Goal: Task Accomplishment & Management: Manage account settings

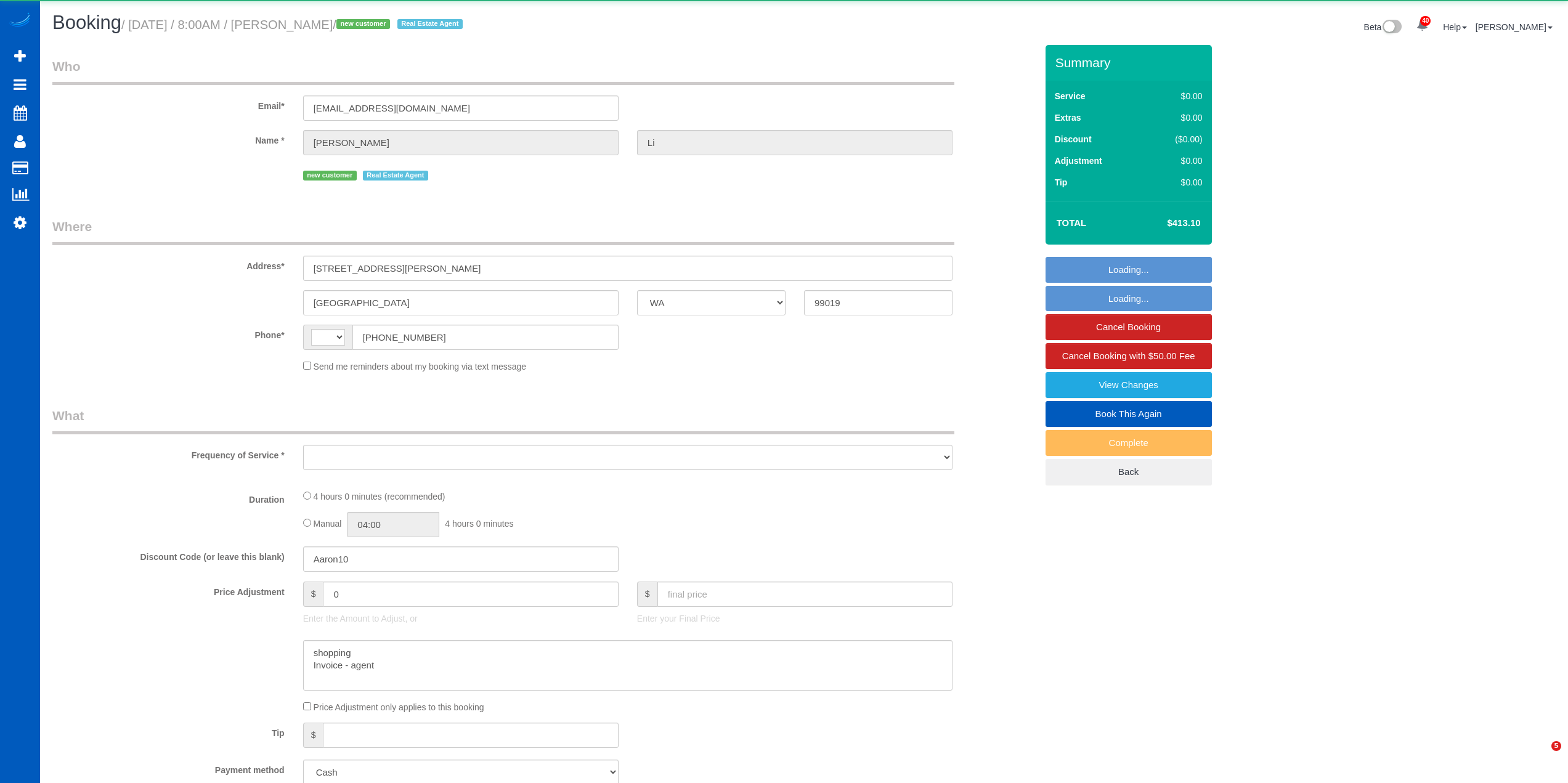
select select "WA"
select select "string:[GEOGRAPHIC_DATA]"
select select "object:1125"
select select "199"
select select "1501"
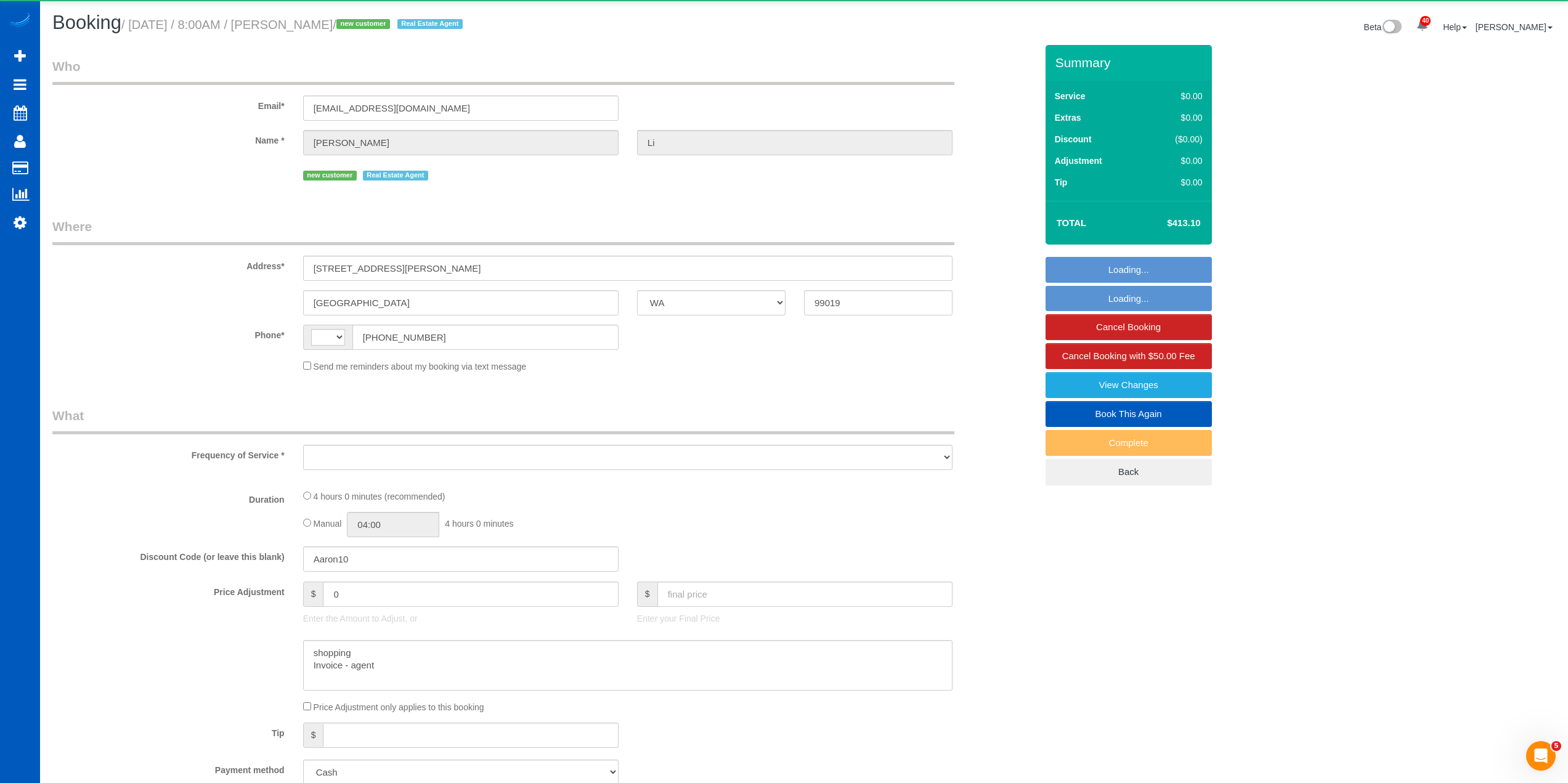
select select "3"
select select "spot1"
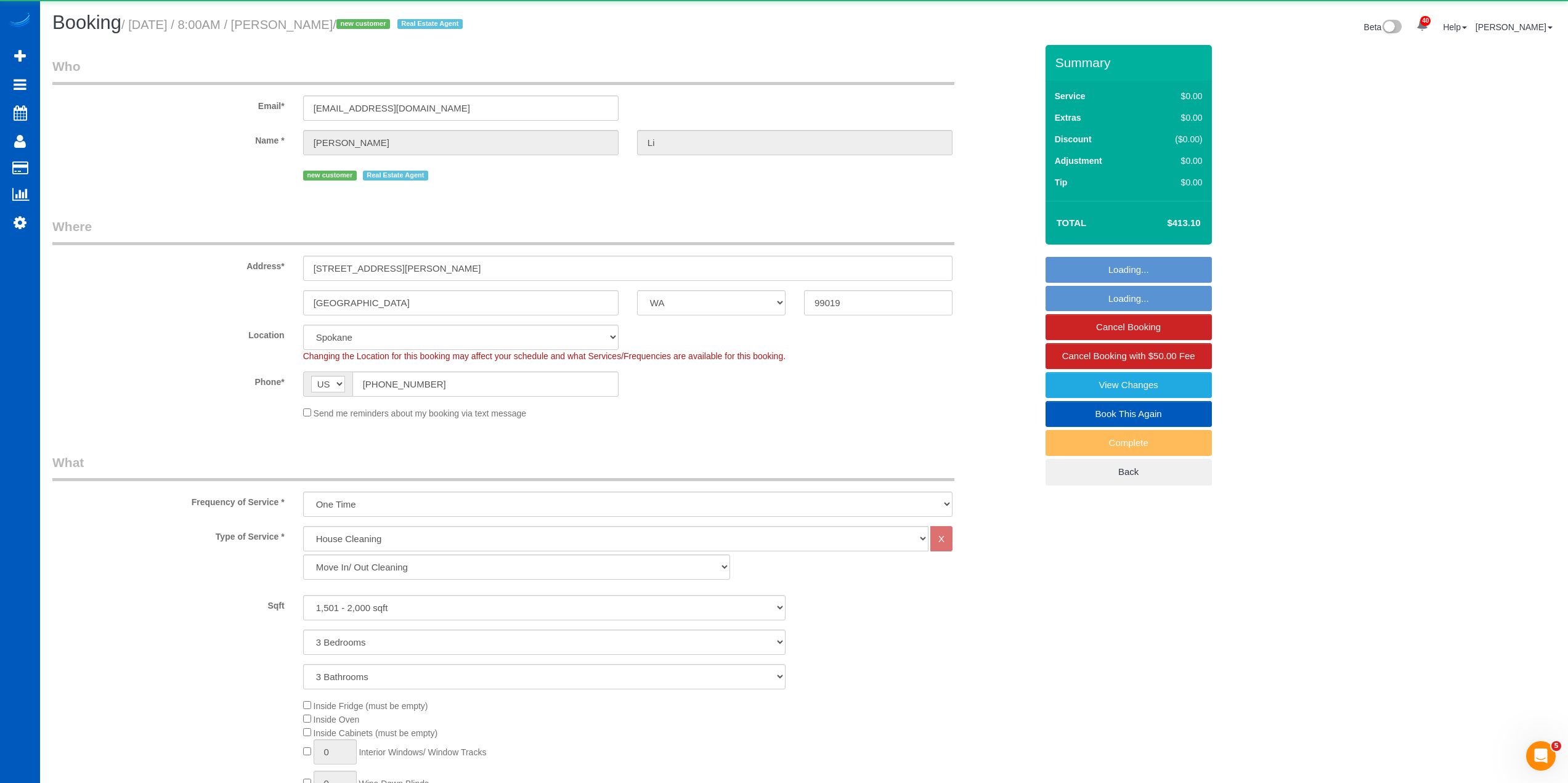
select select "object:1166"
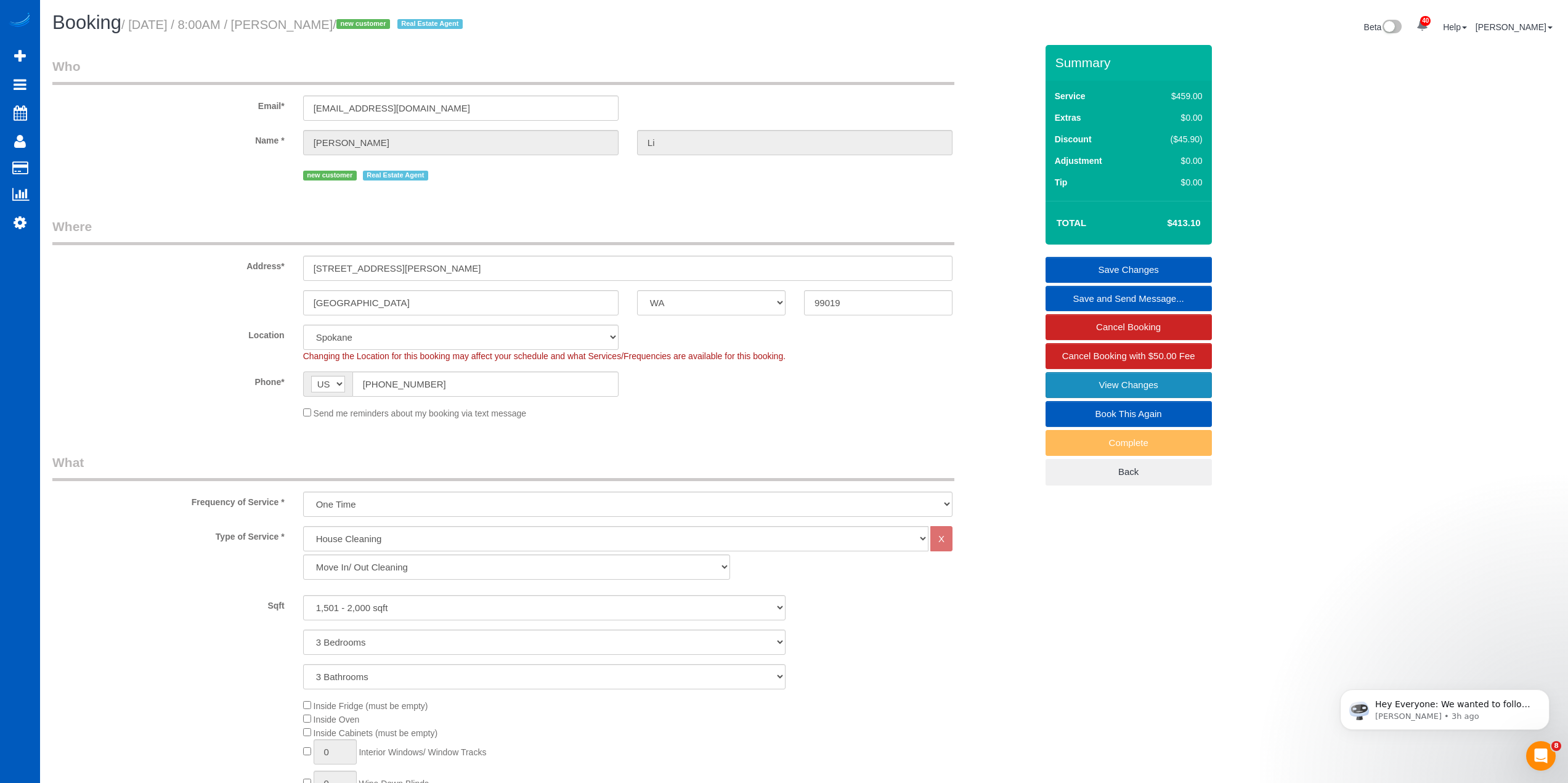
click at [1108, 384] on link "View Changes" at bounding box center [1129, 385] width 167 height 26
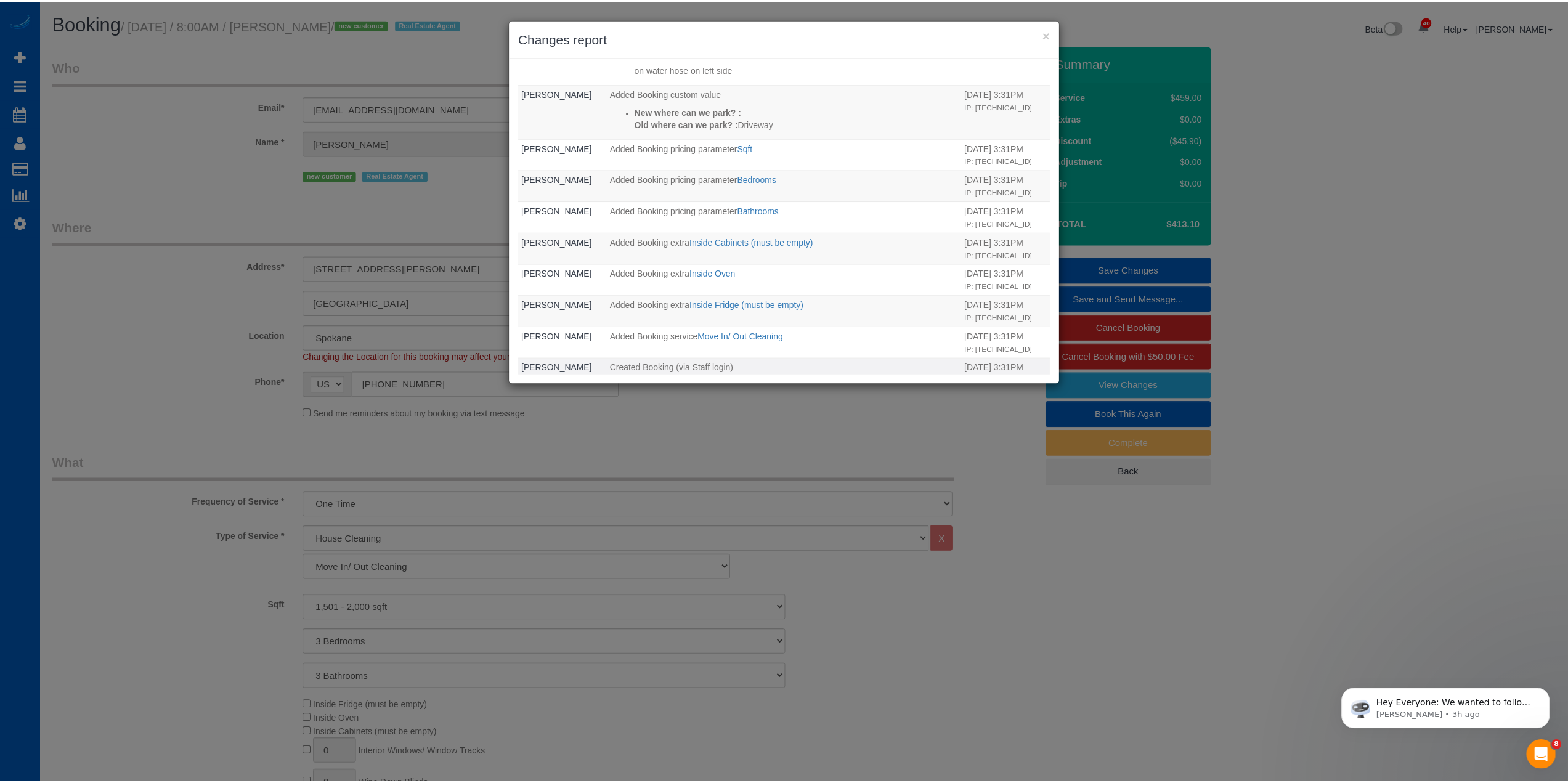
scroll to position [279, 0]
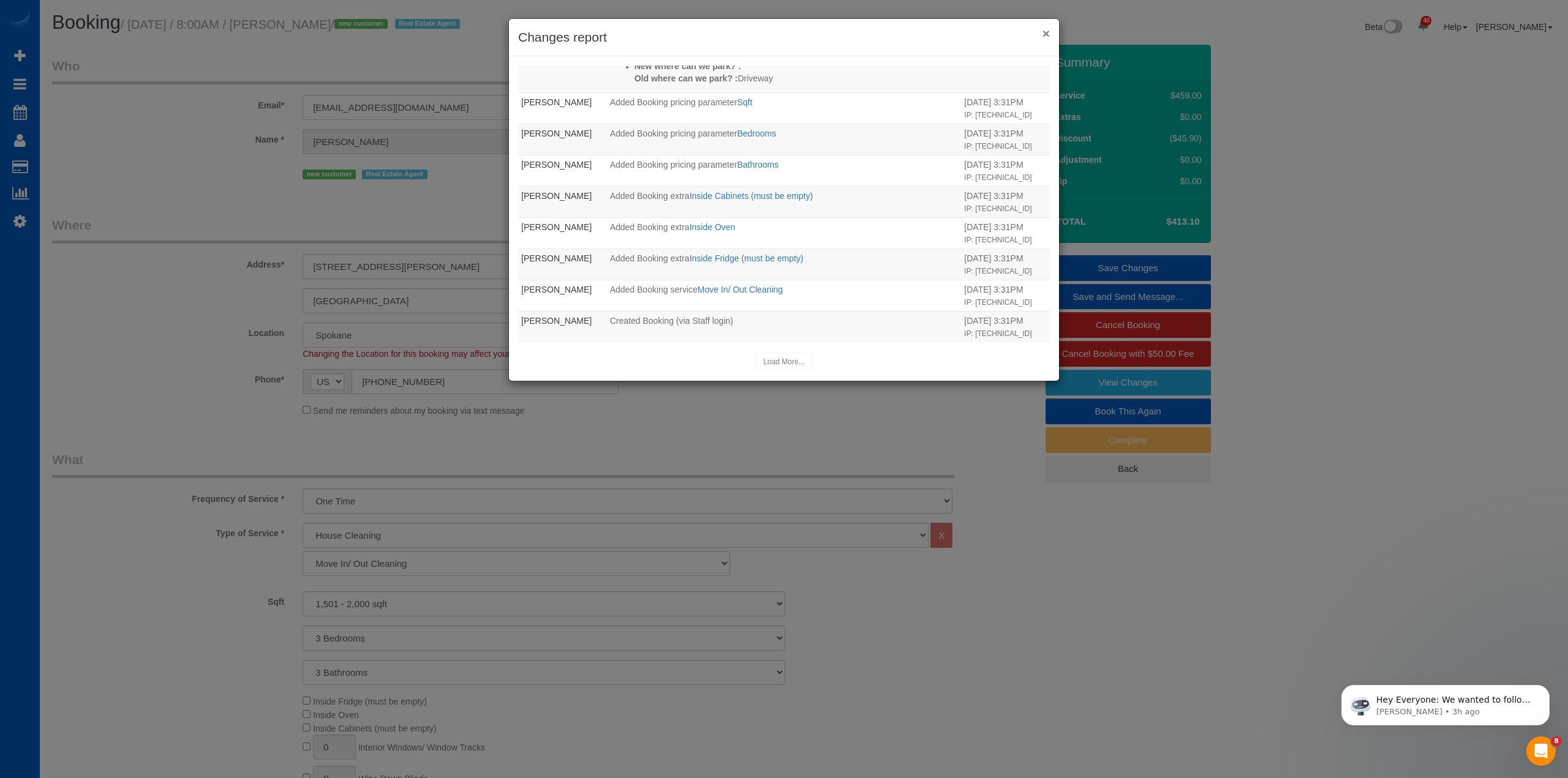
click at [1043, 34] on button "×" at bounding box center [1046, 33] width 7 height 13
